Goal: Find specific page/section: Find specific page/section

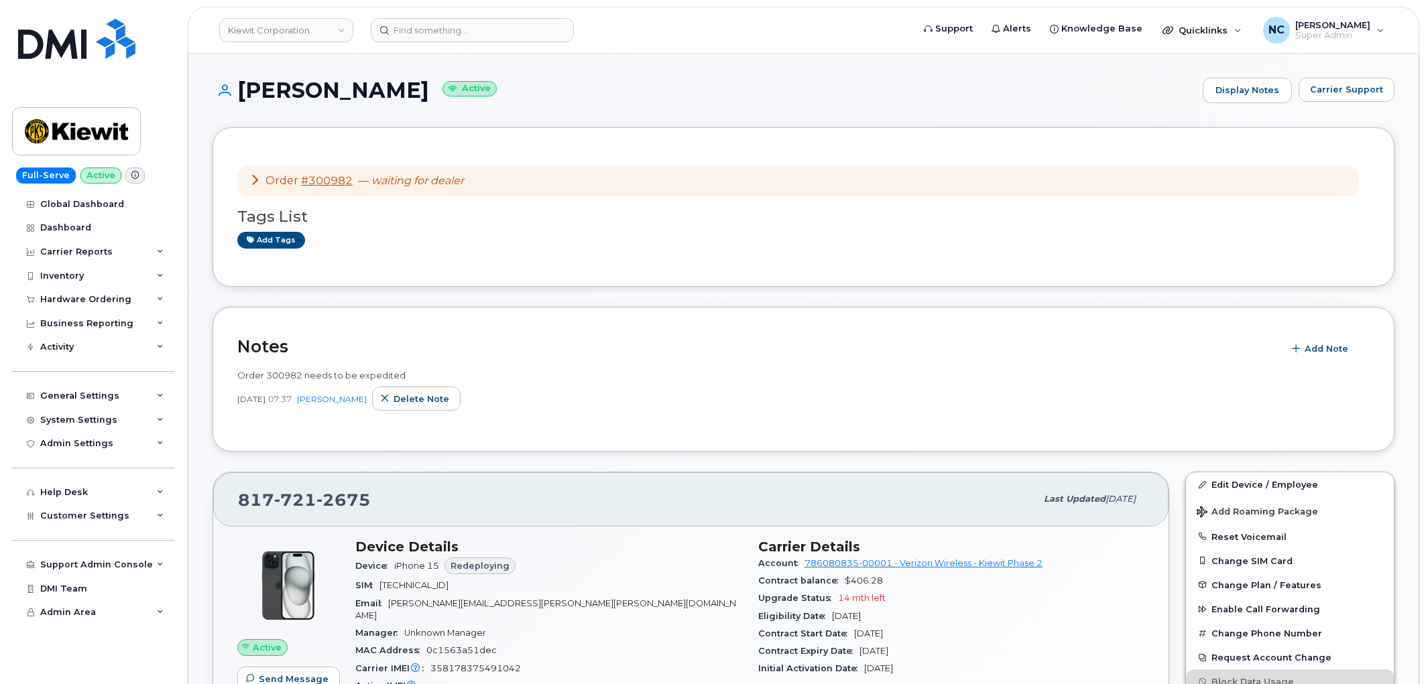
scroll to position [74, 0]
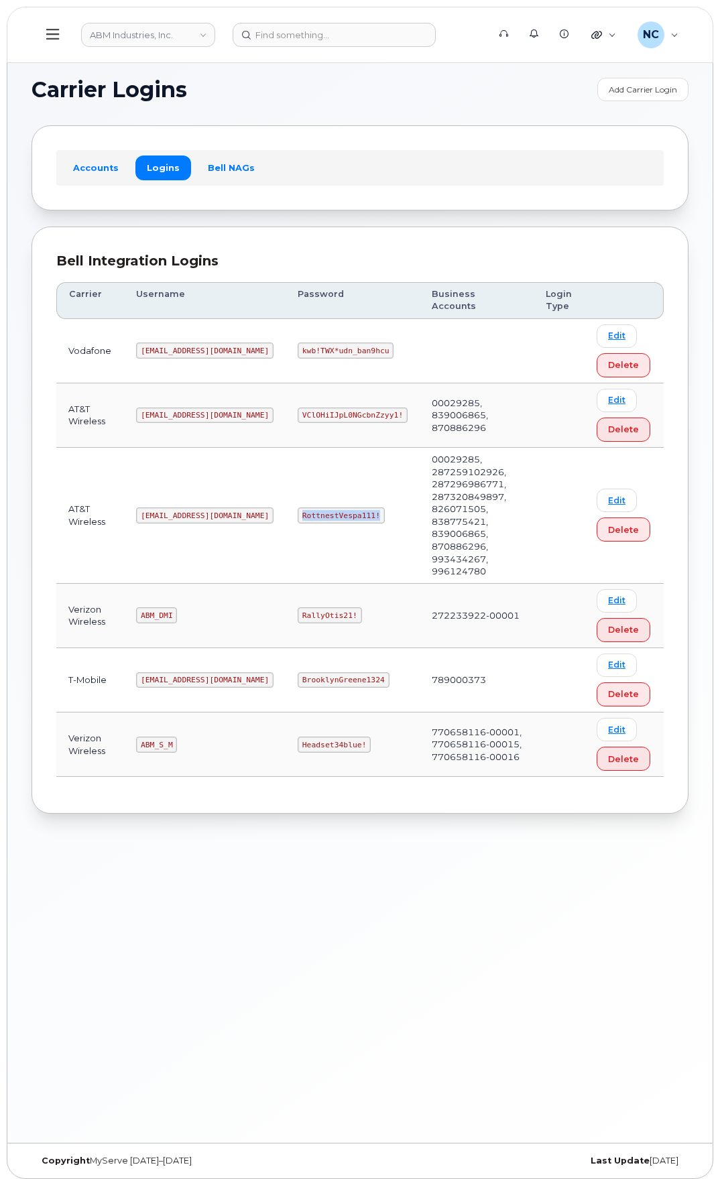
drag, startPoint x: 287, startPoint y: 483, endPoint x: 247, endPoint y: 480, distance: 40.4
click at [286, 480] on td "RottnestVespa111!" at bounding box center [353, 516] width 134 height 136
